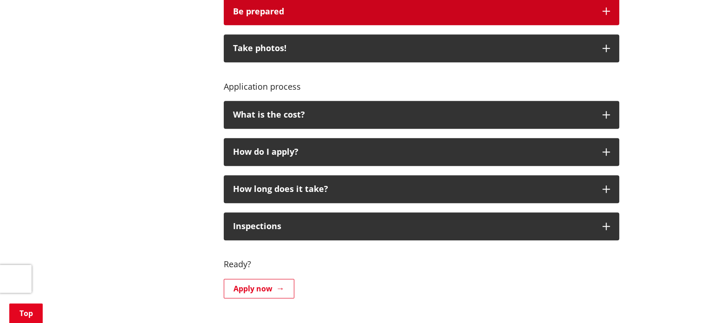
scroll to position [650, 0]
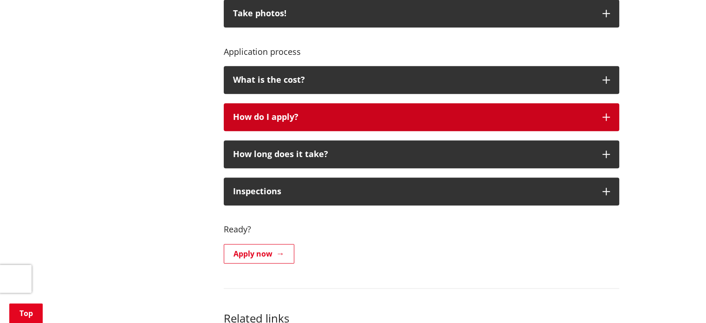
click at [287, 113] on div "How do I apply?" at bounding box center [413, 116] width 360 height 9
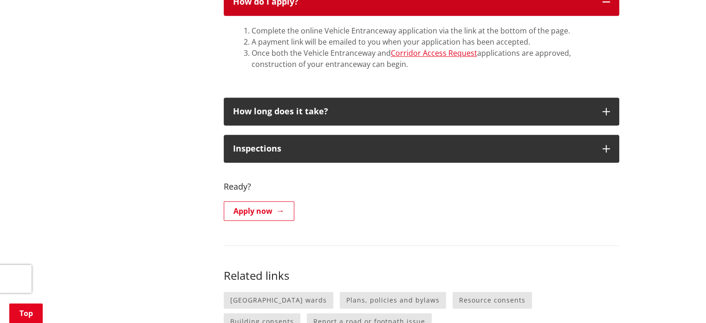
scroll to position [789, 0]
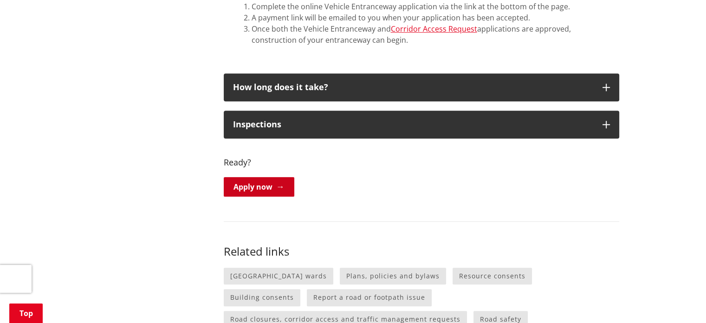
click at [248, 187] on link "Apply now" at bounding box center [259, 186] width 71 height 19
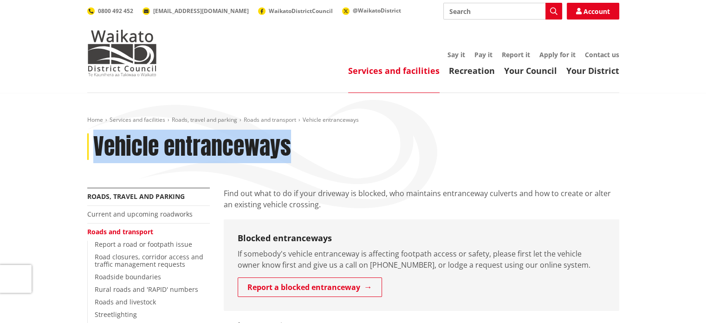
drag, startPoint x: 93, startPoint y: 144, endPoint x: 324, endPoint y: 168, distance: 232.3
click at [324, 168] on div "Home Services and facilities Roads, travel and parking Roads and transport Vehi…" at bounding box center [353, 151] width 546 height 71
copy h1 "Vehicle entranceways"
